Goal: Information Seeking & Learning: Learn about a topic

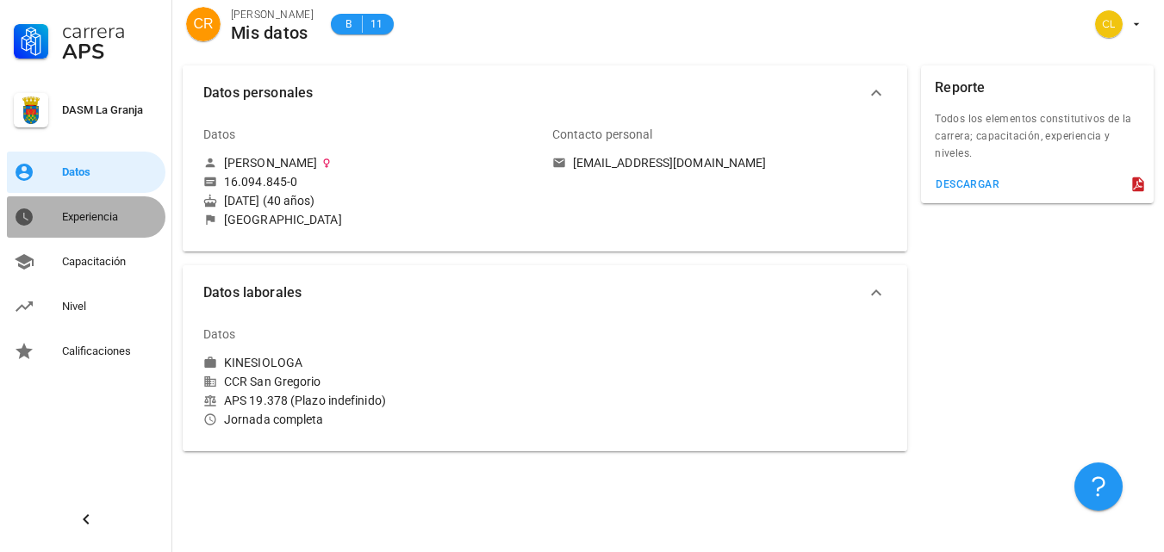
click at [90, 214] on div "Experiencia" at bounding box center [110, 217] width 97 height 14
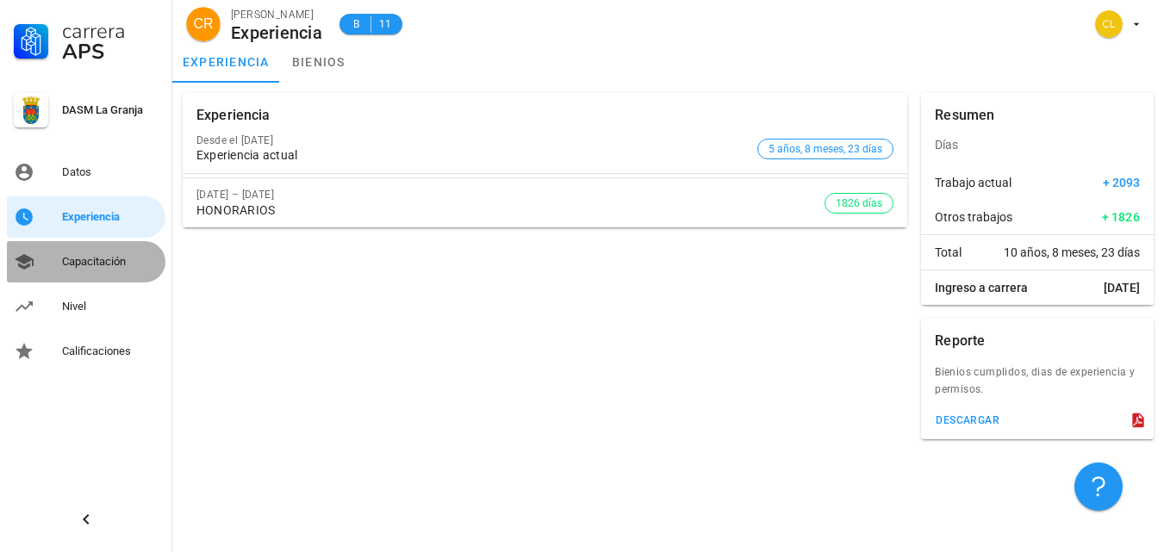
click at [98, 271] on div "Capacitación" at bounding box center [110, 262] width 97 height 28
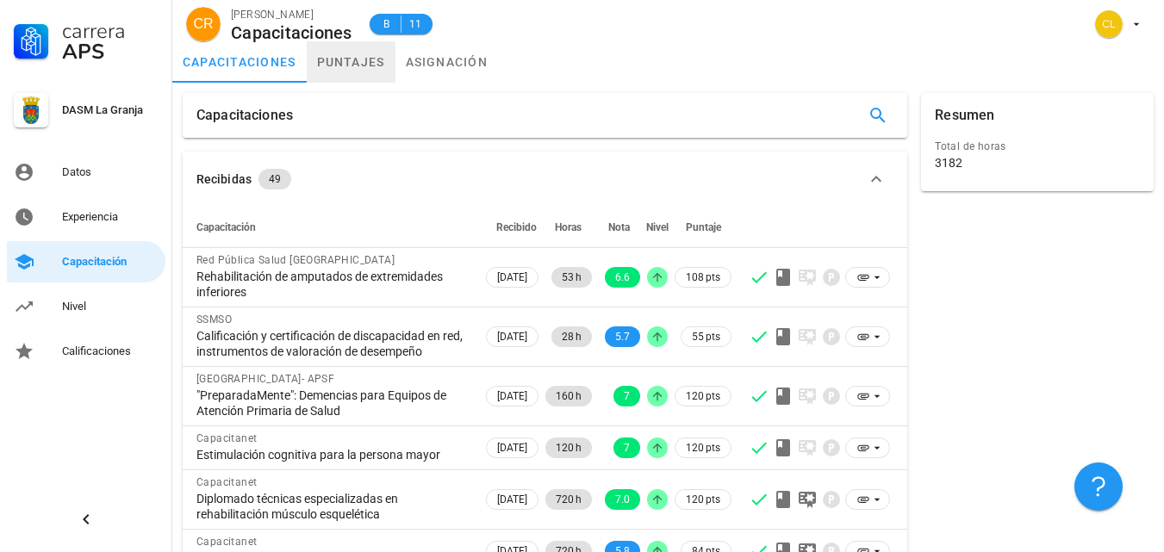
click at [333, 69] on link "puntajes" at bounding box center [351, 61] width 89 height 41
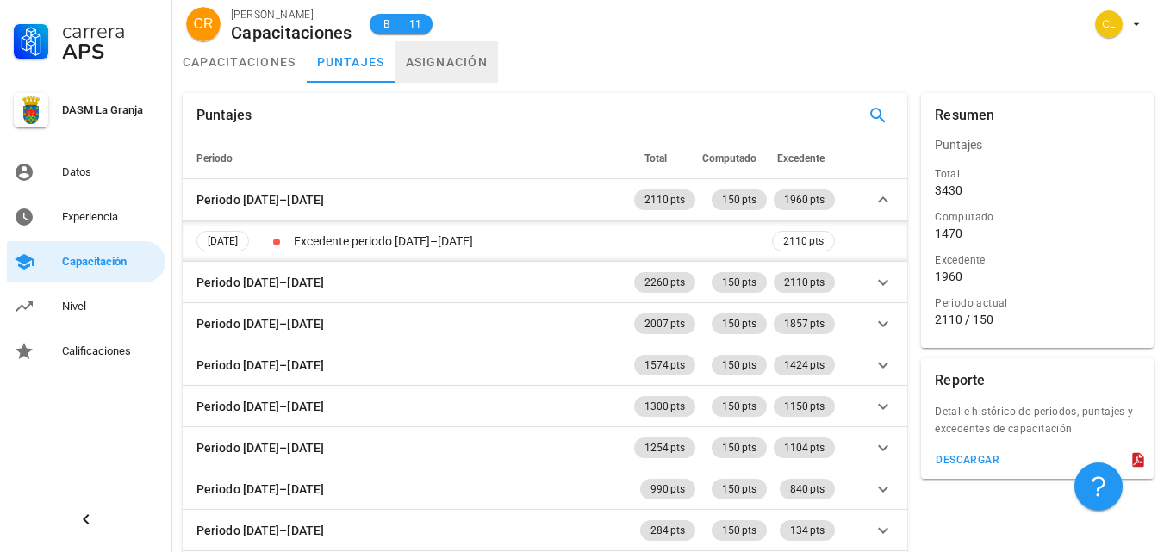
click at [455, 65] on link "asignación" at bounding box center [447, 61] width 103 height 41
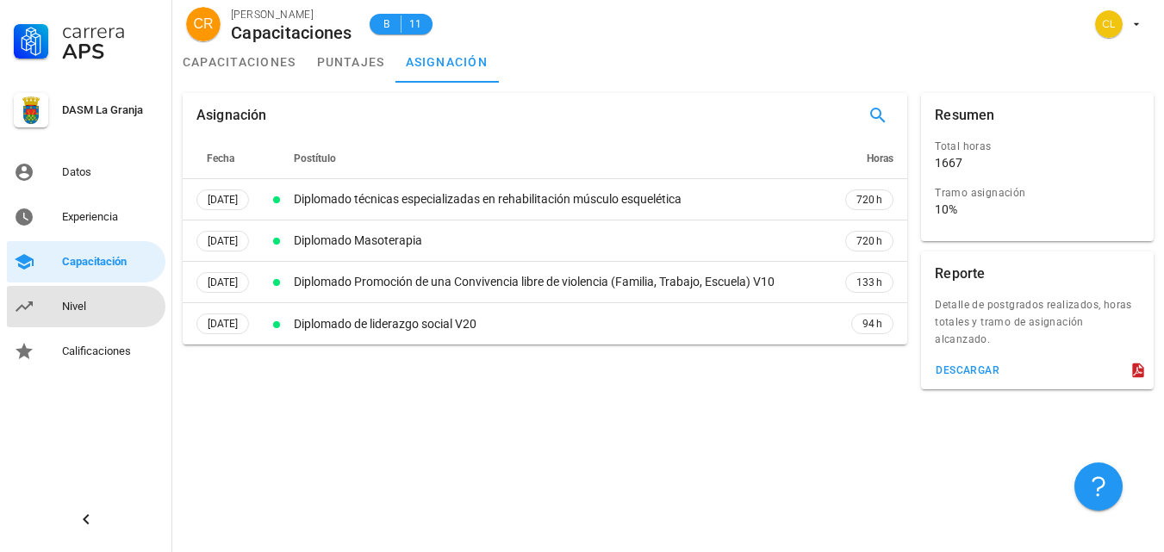
click at [62, 298] on div "Nivel" at bounding box center [110, 307] width 97 height 28
